Goal: Task Accomplishment & Management: Manage account settings

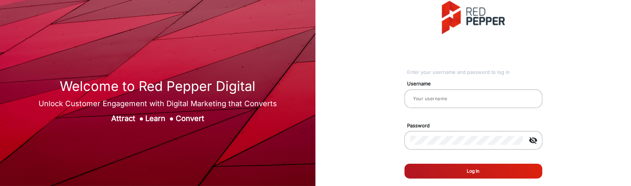
type input "[PERSON_NAME]"
click at [489, 174] on button "Log In" at bounding box center [473, 170] width 138 height 15
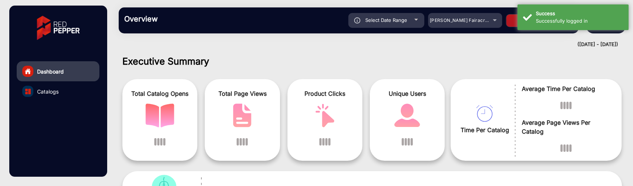
scroll to position [6, 0]
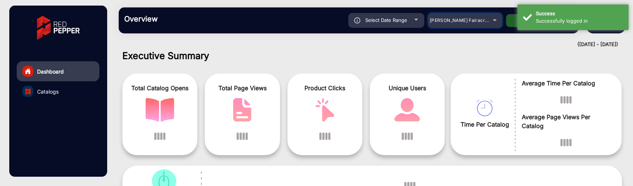
click at [464, 20] on span "[PERSON_NAME] Fairacre Farms" at bounding box center [465, 20] width 73 height 6
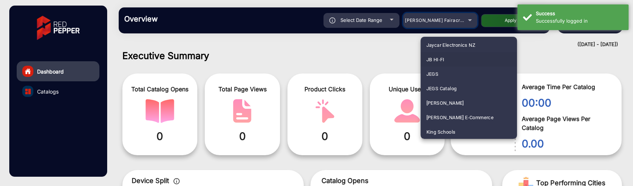
scroll to position [1245, 0]
click at [447, 129] on mat-option "Kohler" at bounding box center [468, 131] width 96 height 14
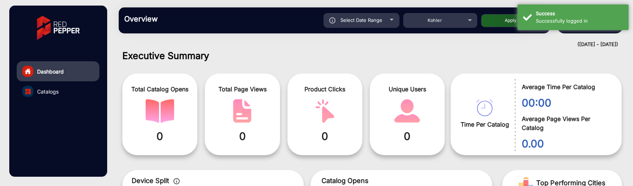
click at [487, 24] on button "Apply" at bounding box center [510, 20] width 59 height 13
type input "[DATE]"
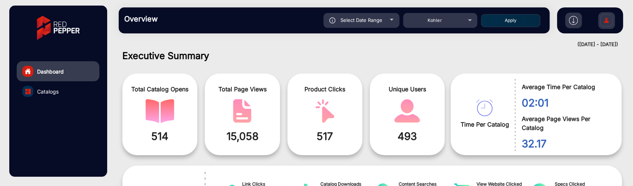
click at [379, 21] on span "Select Date Range" at bounding box center [361, 20] width 42 height 6
type input "[DATE]"
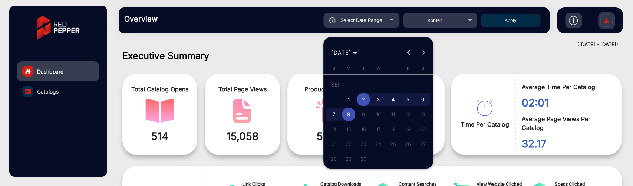
click at [350, 111] on span "8" at bounding box center [348, 113] width 13 height 13
type input "[DATE]"
click at [350, 111] on span "8" at bounding box center [348, 113] width 13 height 13
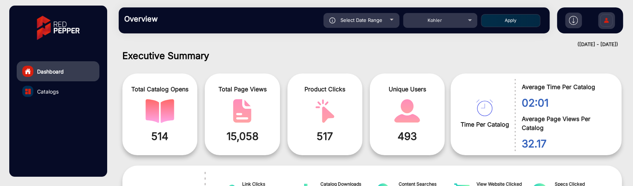
type input "[DATE]"
click at [499, 17] on button "Apply" at bounding box center [510, 20] width 59 height 13
type input "[DATE]"
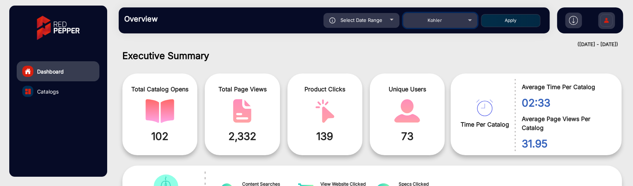
click at [427, 20] on span "Kohler" at bounding box center [434, 20] width 14 height 6
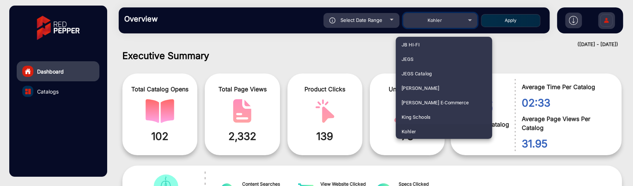
scroll to position [2213, 0]
click at [438, 129] on span "Uncle [PERSON_NAME]'s" at bounding box center [428, 131] width 55 height 14
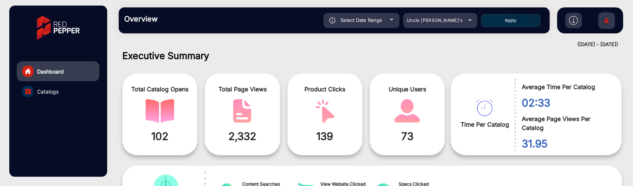
click at [518, 20] on button "Apply" at bounding box center [510, 20] width 59 height 13
type input "[DATE]"
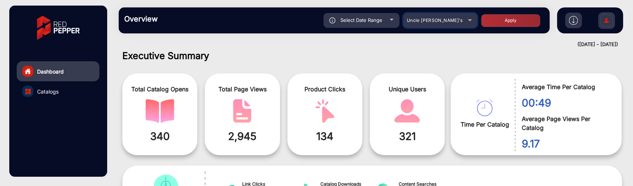
click at [431, 18] on span "Uncle [PERSON_NAME]'s" at bounding box center [434, 20] width 56 height 6
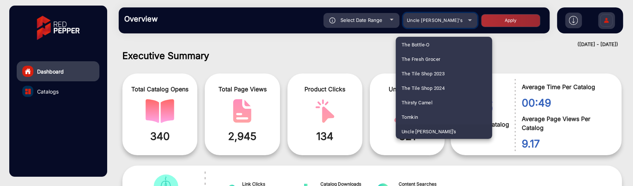
scroll to position [870, 0]
click at [416, 120] on span "Fluidra" at bounding box center [408, 116] width 15 height 14
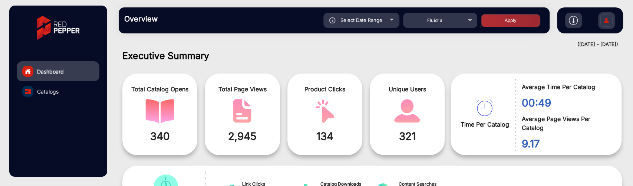
click at [484, 25] on button "Apply" at bounding box center [510, 20] width 59 height 13
type input "[DATE]"
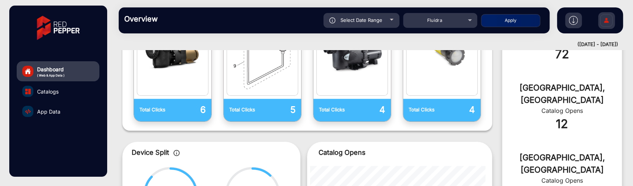
scroll to position [376, 0]
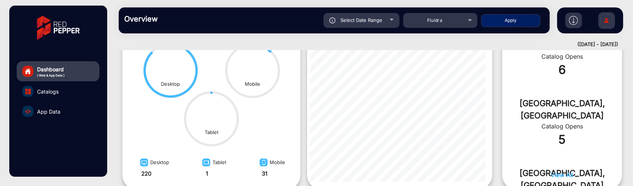
click at [64, 92] on link "Catalogs" at bounding box center [58, 91] width 83 height 20
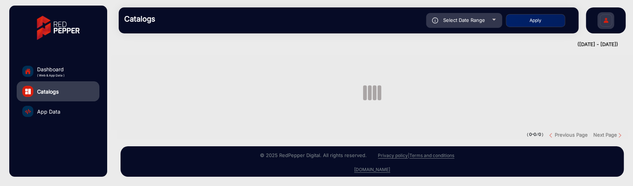
scroll to position [3, 0]
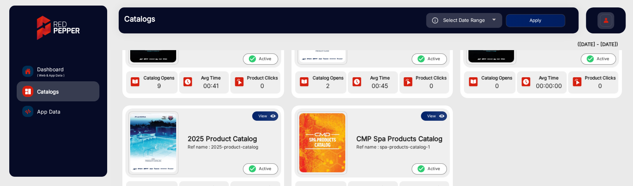
click at [47, 108] on span "App Data" at bounding box center [48, 111] width 23 height 8
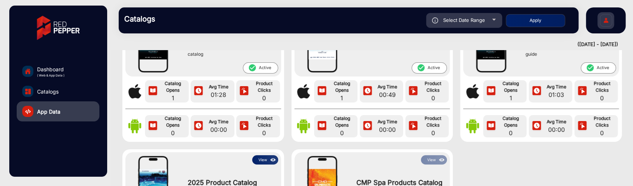
scroll to position [82, 0]
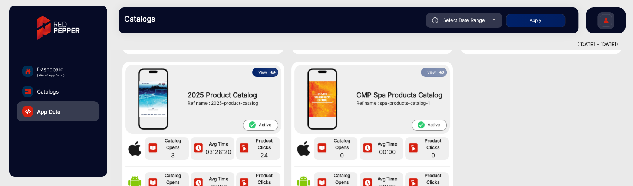
click at [263, 71] on button "View" at bounding box center [265, 71] width 26 height 9
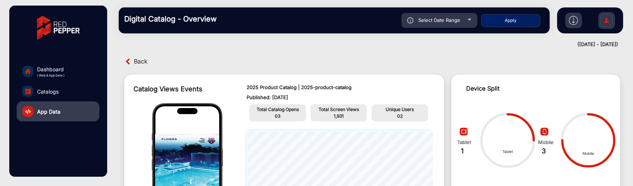
click at [141, 61] on span "Back" at bounding box center [141, 61] width 14 height 11
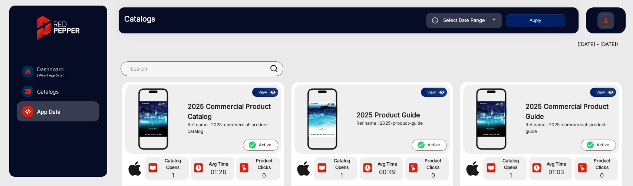
click at [446, 22] on span "Select Date Range" at bounding box center [464, 20] width 42 height 6
type input "[DATE]"
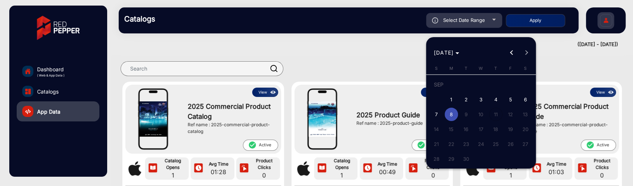
click at [60, 69] on div at bounding box center [316, 93] width 633 height 186
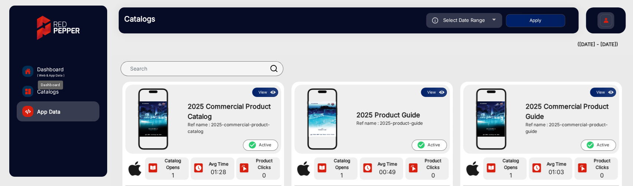
click at [60, 69] on span "Dashboard" at bounding box center [50, 69] width 27 height 8
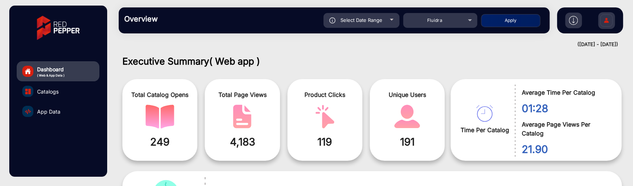
scroll to position [6, 0]
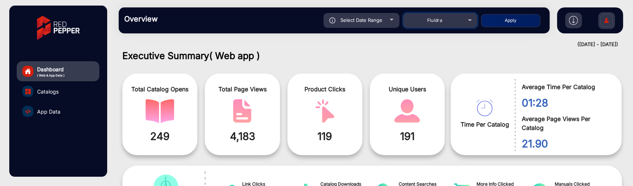
click at [461, 17] on div "Fluidra" at bounding box center [434, 20] width 59 height 9
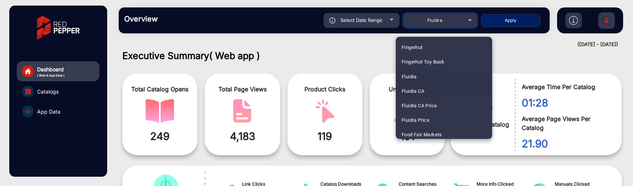
scroll to position [952, 0]
click at [435, 90] on span "Food Fair Markets" at bounding box center [421, 92] width 40 height 14
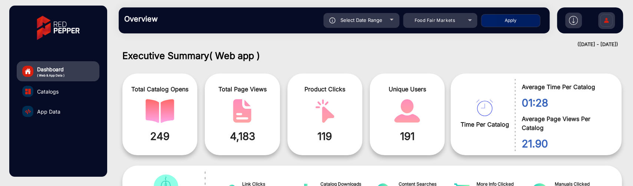
click at [515, 20] on button "Apply" at bounding box center [510, 20] width 59 height 13
type input "[DATE]"
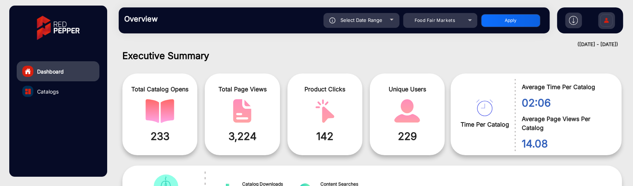
click at [379, 24] on div "Select Date Range" at bounding box center [361, 20] width 76 height 15
type input "[DATE]"
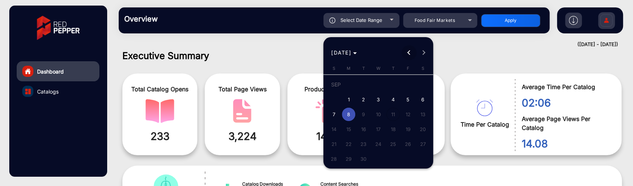
click at [406, 56] on span "Previous month" at bounding box center [408, 52] width 15 height 15
click at [404, 87] on span "1" at bounding box center [407, 85] width 13 height 15
type input "[DATE]"
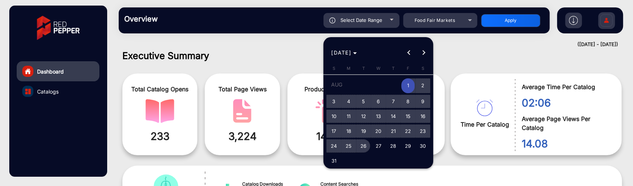
click at [359, 147] on span "26" at bounding box center [362, 145] width 13 height 13
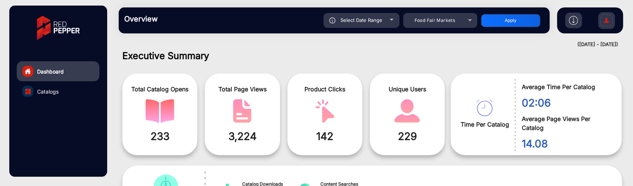
type input "[DATE]"
click at [380, 23] on span "Select Date Range" at bounding box center [361, 20] width 42 height 6
type input "[DATE]"
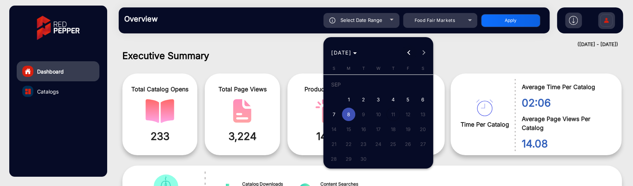
click at [406, 50] on span "Previous month" at bounding box center [408, 52] width 15 height 15
click at [366, 147] on span "26" at bounding box center [362, 145] width 13 height 13
type input "[DATE]"
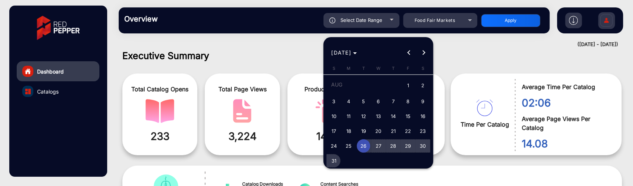
click at [331, 160] on span "31" at bounding box center [333, 160] width 13 height 13
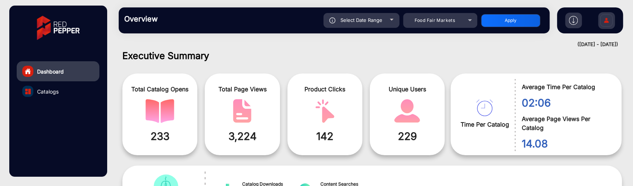
type input "[DATE]"
click at [482, 22] on button "Apply" at bounding box center [510, 20] width 59 height 13
type input "[DATE]"
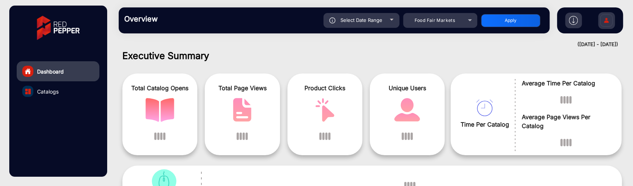
click at [348, 126] on div "Product Clicks" at bounding box center [324, 114] width 75 height 82
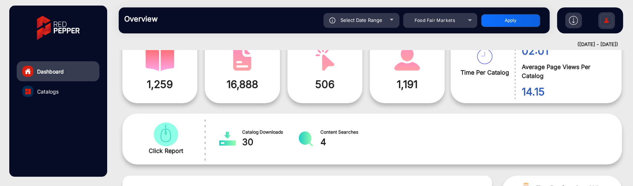
scroll to position [16, 0]
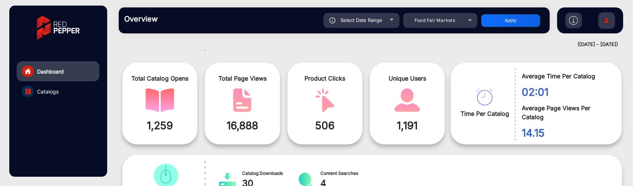
click at [379, 23] on div "Select Date Range" at bounding box center [361, 20] width 76 height 15
type input "[DATE]"
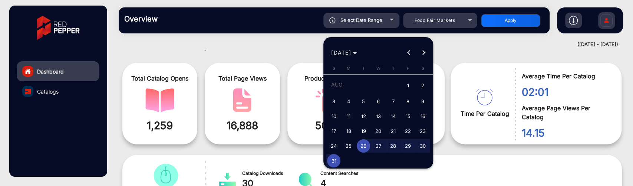
click at [406, 116] on span "15" at bounding box center [407, 115] width 13 height 13
type input "[DATE]"
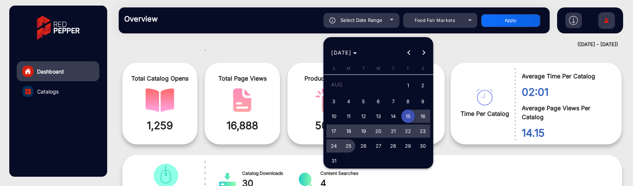
click at [350, 145] on span "25" at bounding box center [348, 145] width 13 height 13
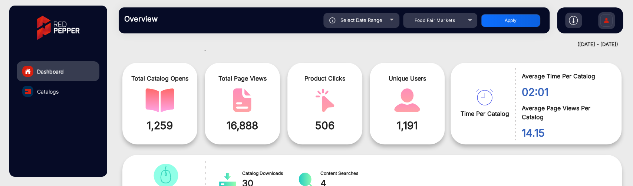
type input "[DATE]"
click at [490, 22] on button "Apply" at bounding box center [510, 20] width 59 height 13
type input "[DATE]"
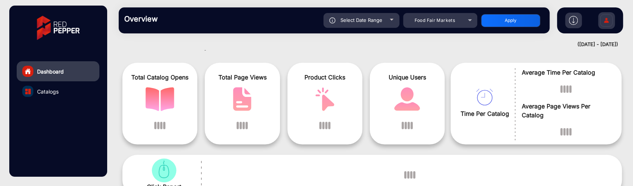
scroll to position [6, 0]
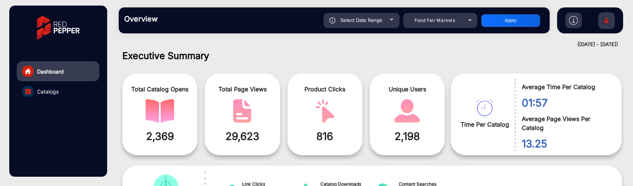
click at [378, 47] on div "([DATE] - [DATE])" at bounding box center [364, 44] width 507 height 7
click at [392, 20] on div at bounding box center [391, 20] width 4 height 2
click at [388, 22] on div "Select Date Range" at bounding box center [361, 20] width 76 height 15
type input "[DATE]"
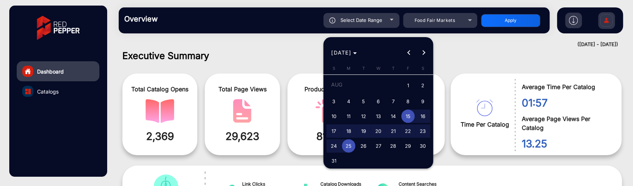
click at [296, 61] on div at bounding box center [316, 93] width 633 height 186
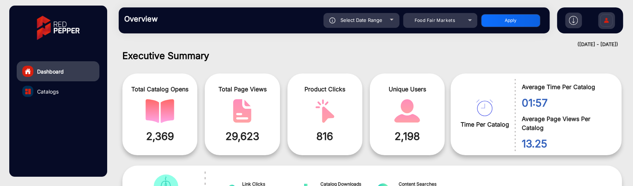
click at [381, 20] on span "Select Date Range" at bounding box center [361, 20] width 42 height 6
type input "[DATE]"
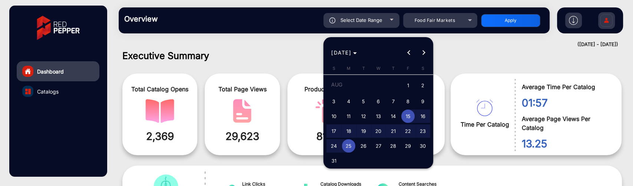
click at [379, 132] on span "20" at bounding box center [377, 130] width 13 height 13
type input "[DATE]"
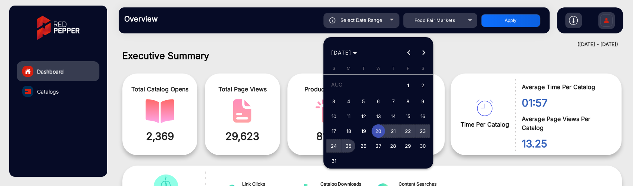
click at [354, 145] on span "25" at bounding box center [348, 145] width 13 height 13
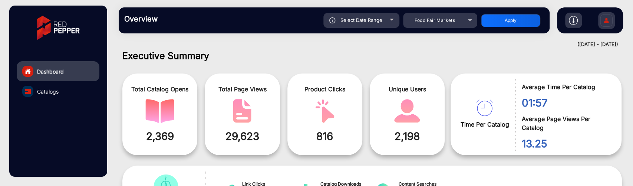
type input "[DATE]"
click at [503, 12] on div "Overview Reports Understand what makes your customers tick and learn how they a…" at bounding box center [334, 20] width 431 height 26
click at [502, 17] on button "Apply" at bounding box center [510, 20] width 59 height 13
type input "[DATE]"
